Goal: Navigation & Orientation: Find specific page/section

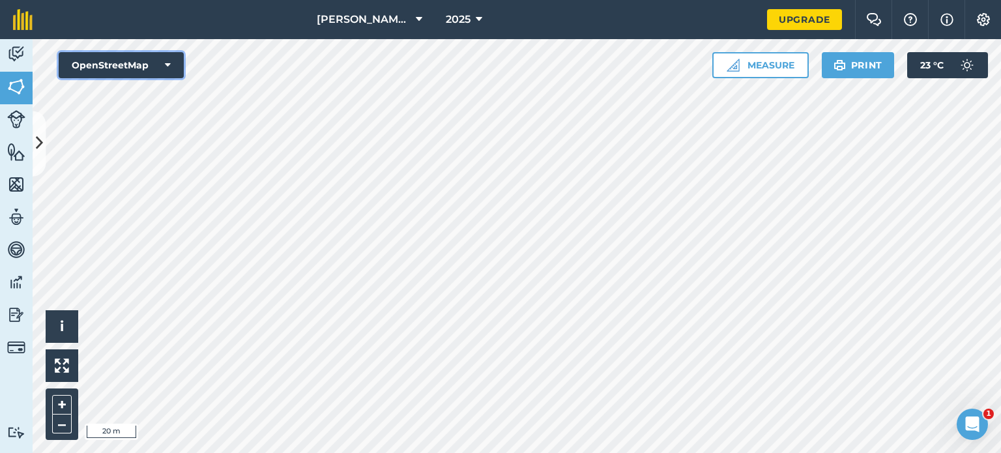
click at [174, 62] on button "OpenStreetMap" at bounding box center [121, 65] width 125 height 26
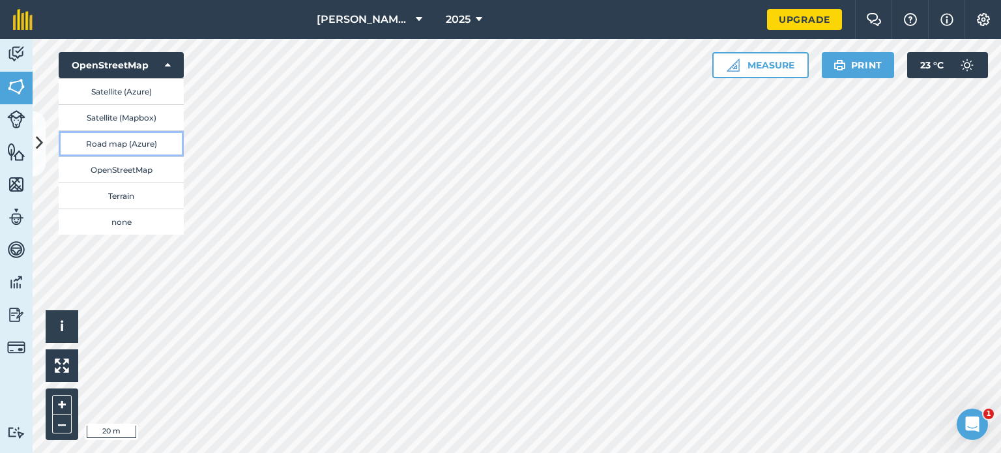
click at [142, 146] on button "Road map (Azure)" at bounding box center [121, 143] width 125 height 26
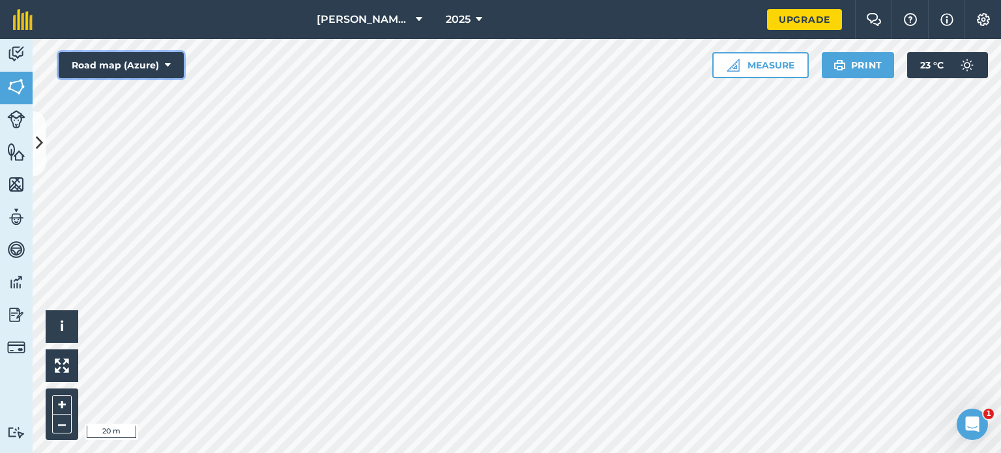
click at [173, 63] on button "Road map (Azure)" at bounding box center [121, 65] width 125 height 26
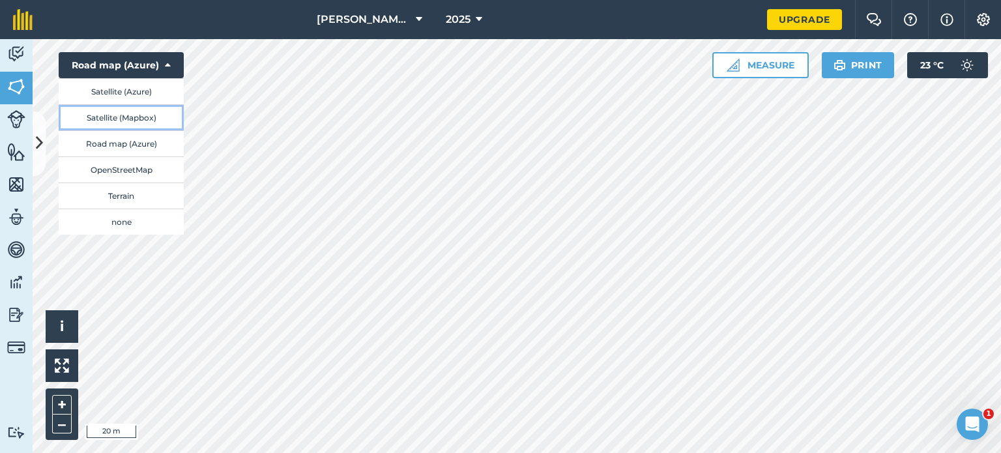
click at [136, 114] on button "Satellite (Mapbox)" at bounding box center [121, 117] width 125 height 26
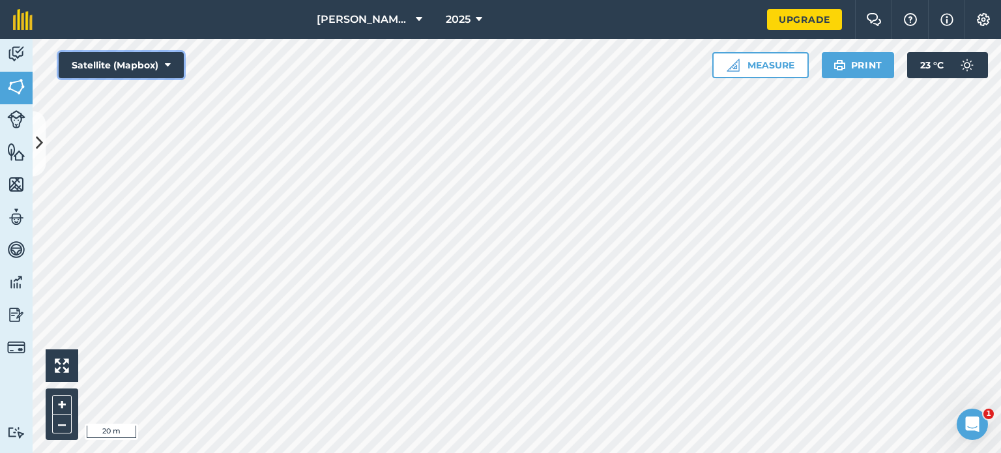
click at [168, 61] on icon at bounding box center [168, 65] width 6 height 13
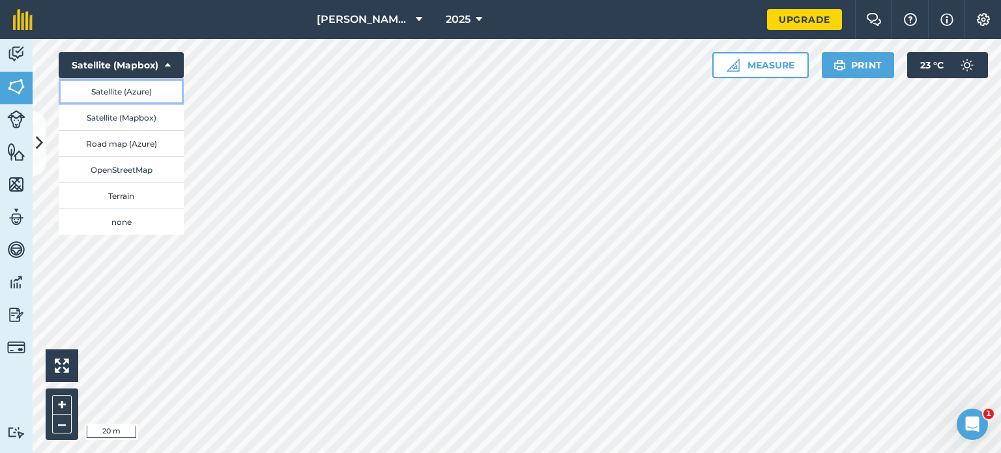
click at [145, 96] on button "Satellite (Azure)" at bounding box center [121, 91] width 125 height 26
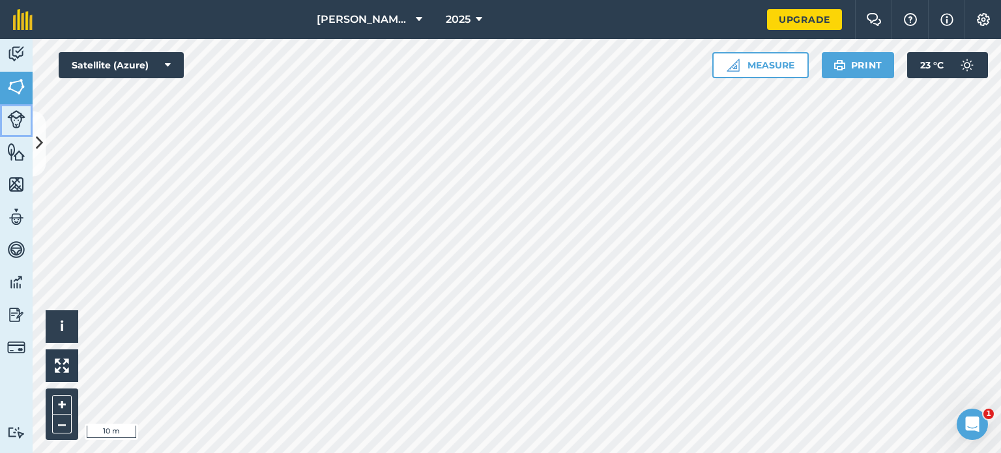
click at [18, 113] on img at bounding box center [16, 119] width 18 height 18
click at [18, 88] on img at bounding box center [16, 87] width 18 height 20
click at [14, 113] on img at bounding box center [16, 119] width 18 height 18
click at [154, 71] on button "Satellite (Azure)" at bounding box center [121, 65] width 125 height 26
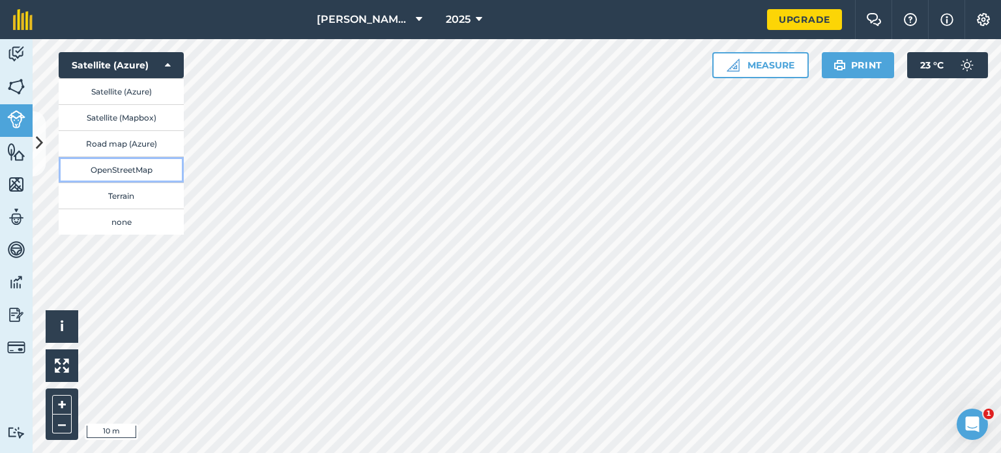
click at [135, 177] on button "OpenStreetMap" at bounding box center [121, 169] width 125 height 26
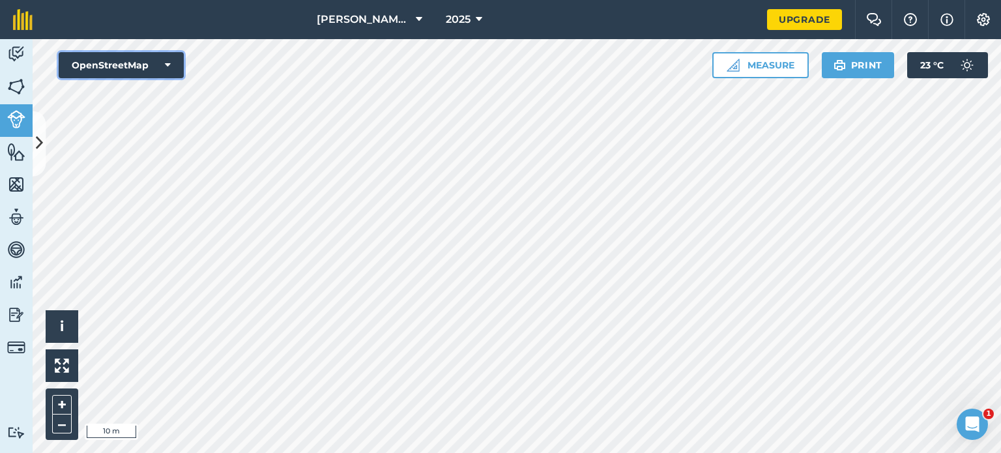
click at [132, 70] on button "OpenStreetMap" at bounding box center [121, 65] width 125 height 26
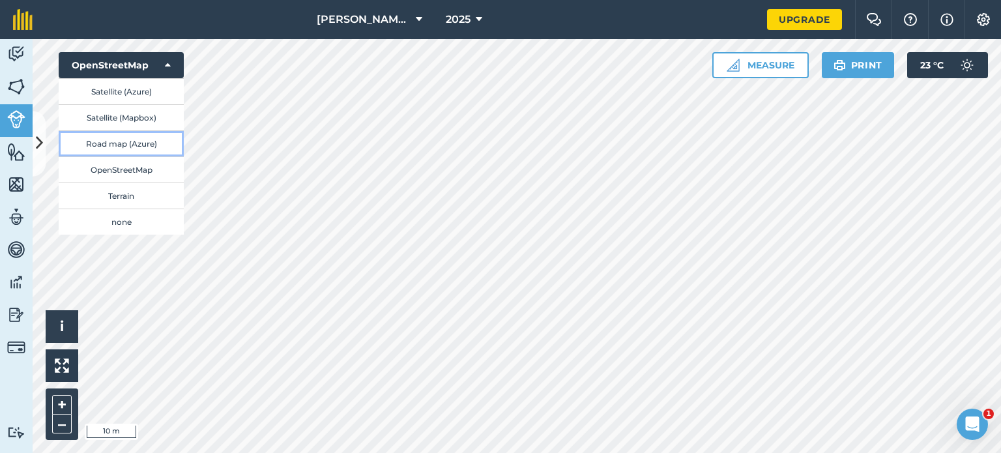
click at [148, 141] on button "Road map (Azure)" at bounding box center [121, 143] width 125 height 26
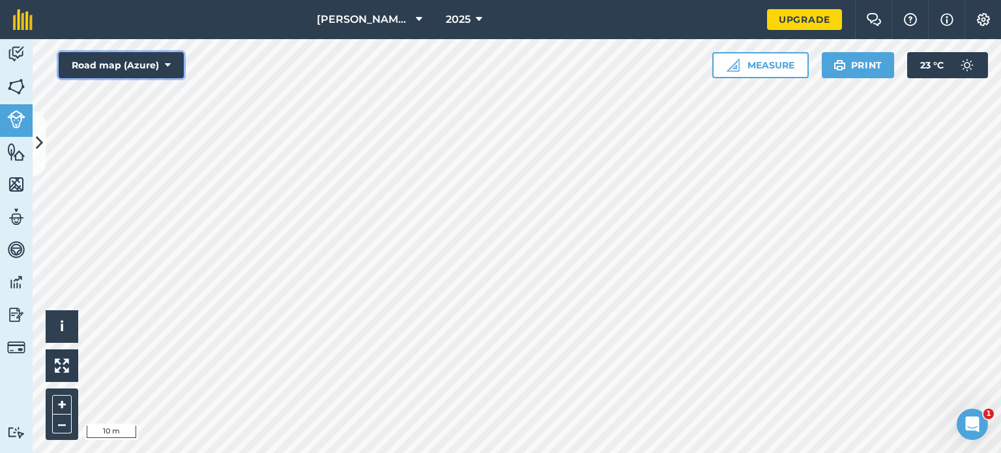
click at [126, 66] on button "Road map (Azure)" at bounding box center [121, 65] width 125 height 26
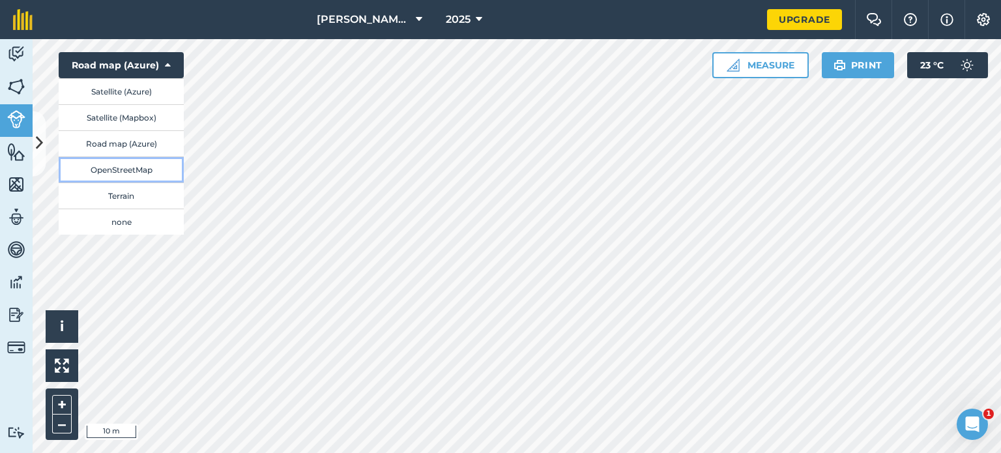
click at [128, 171] on button "OpenStreetMap" at bounding box center [121, 169] width 125 height 26
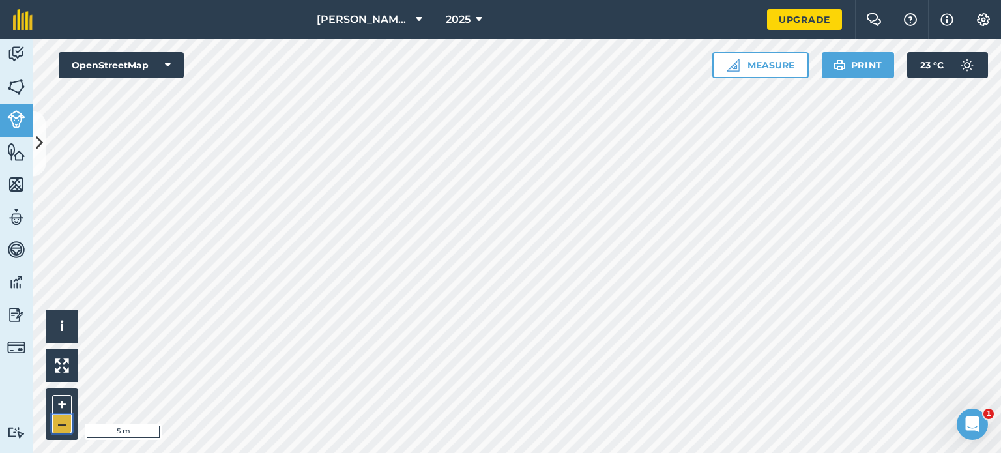
click at [67, 418] on button "–" at bounding box center [62, 424] width 20 height 19
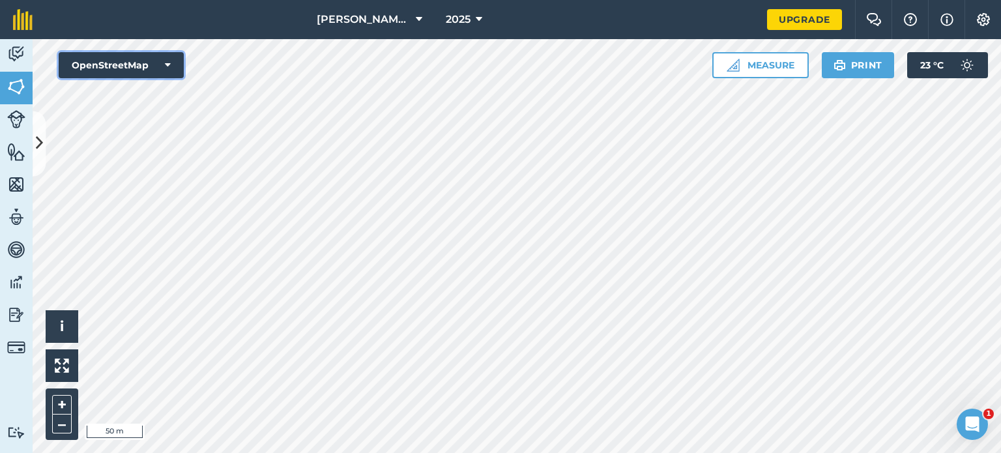
click at [168, 66] on icon at bounding box center [168, 65] width 6 height 13
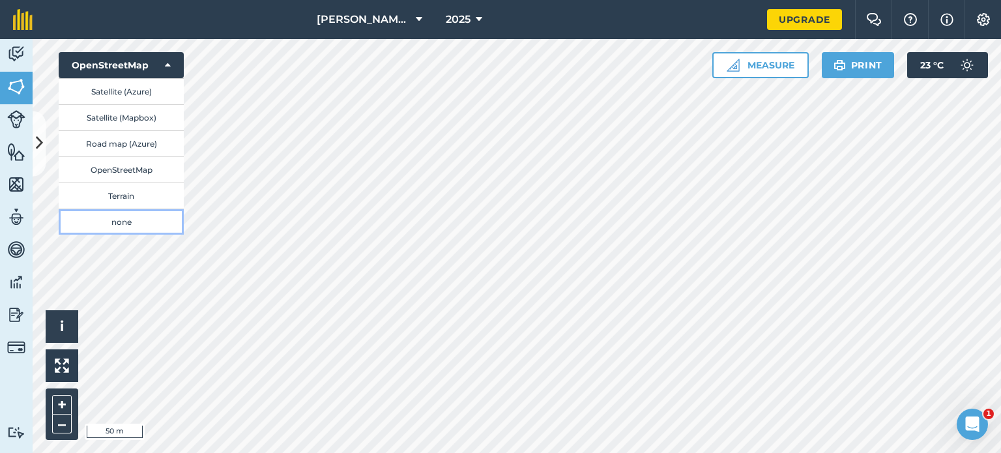
click at [127, 218] on button "none" at bounding box center [121, 222] width 125 height 26
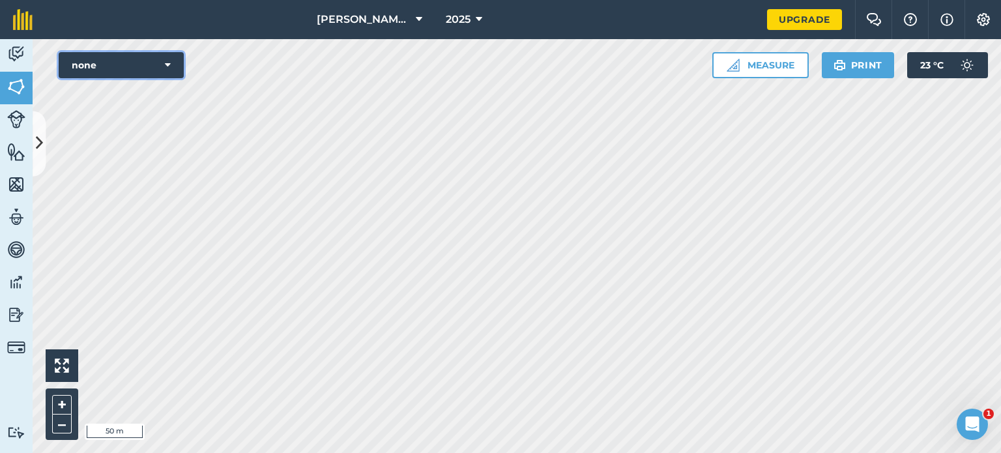
click at [157, 67] on button "none" at bounding box center [121, 65] width 125 height 26
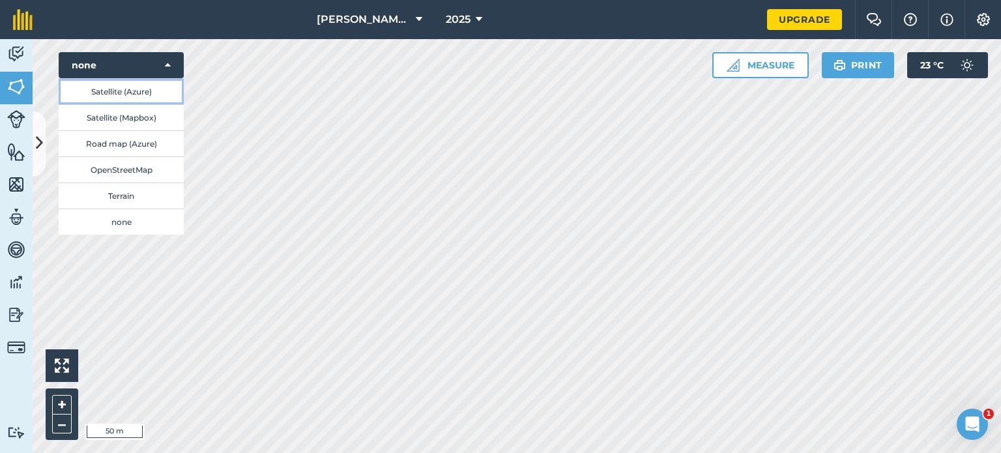
click at [141, 91] on button "Satellite (Azure)" at bounding box center [121, 91] width 125 height 26
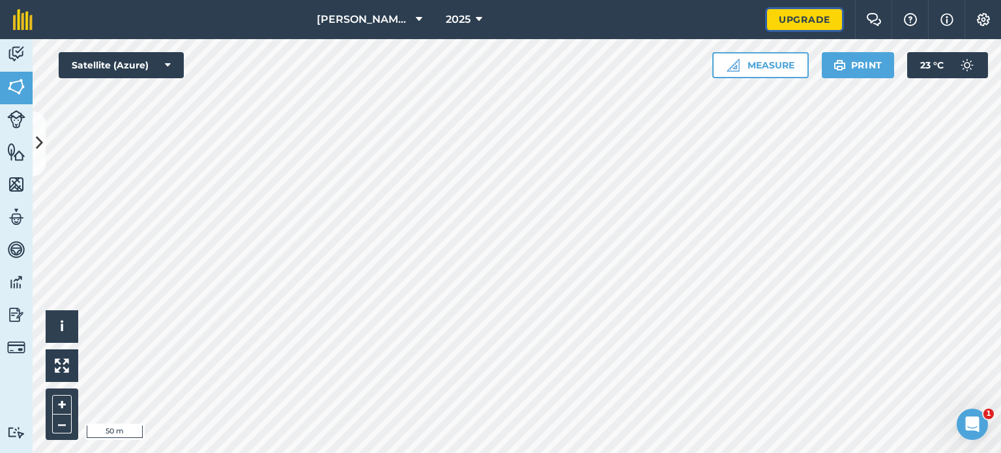
click at [790, 23] on link "Upgrade" at bounding box center [804, 19] width 75 height 21
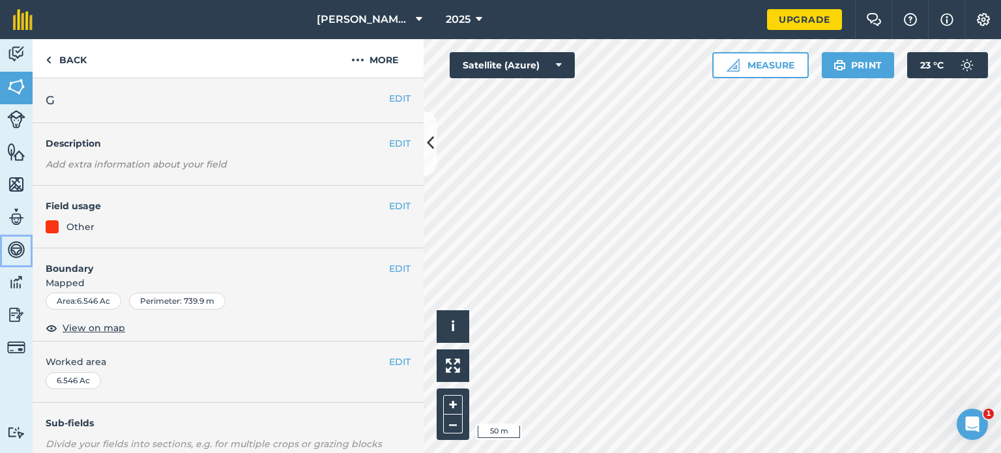
click at [11, 244] on img at bounding box center [16, 250] width 18 height 20
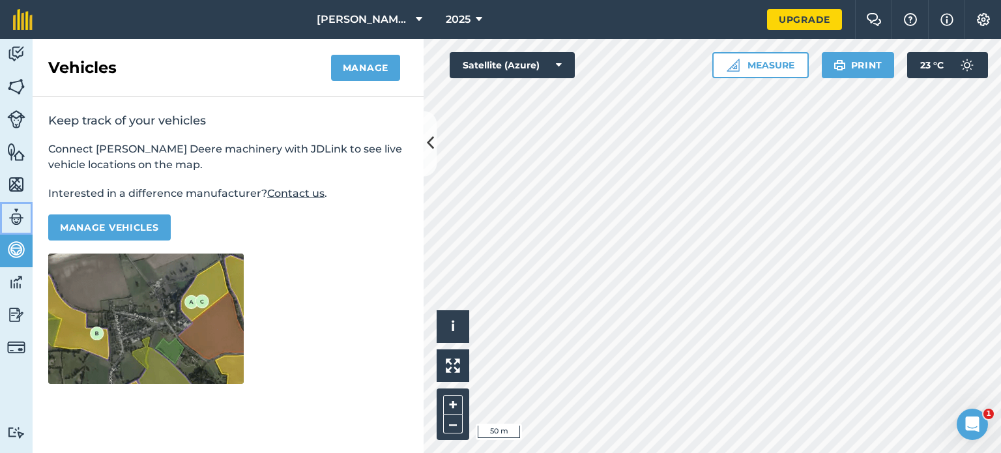
click at [13, 227] on link "Team" at bounding box center [16, 218] width 33 height 33
select select "MEMBER"
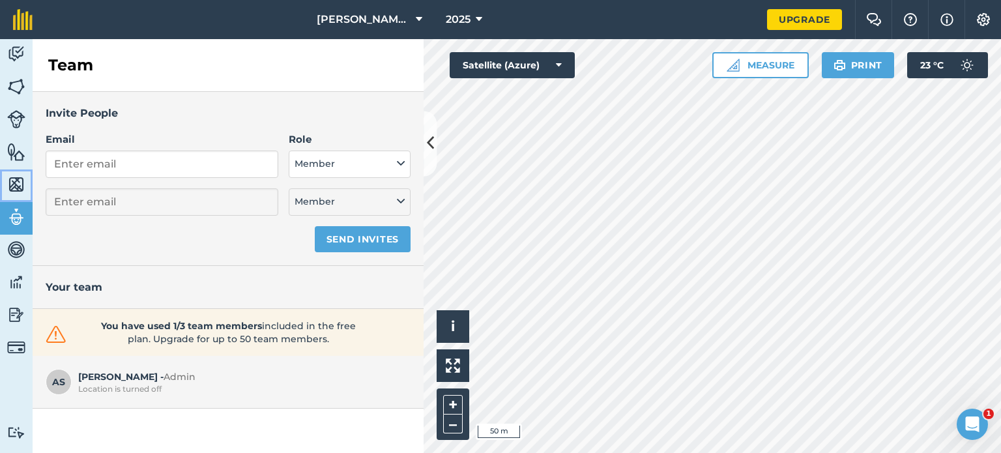
click at [15, 175] on img at bounding box center [16, 185] width 18 height 20
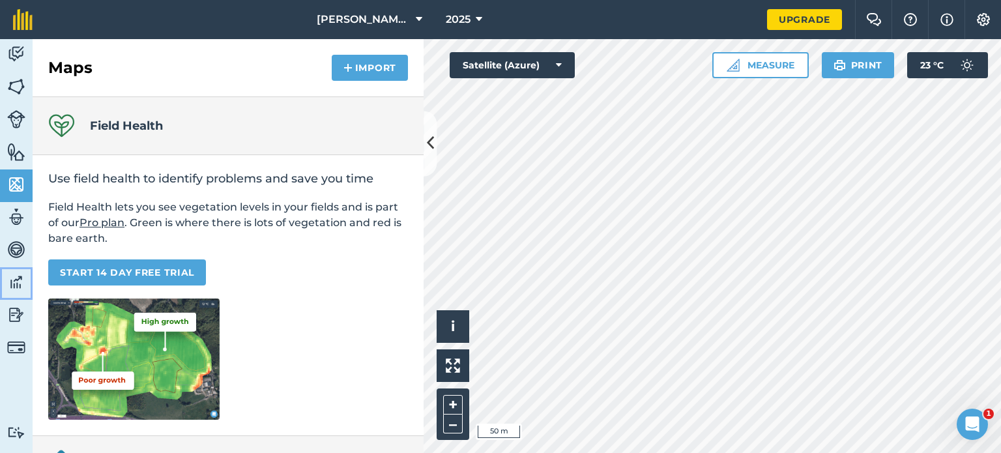
click at [18, 275] on img at bounding box center [16, 282] width 18 height 20
